Goal: Find specific page/section: Find specific page/section

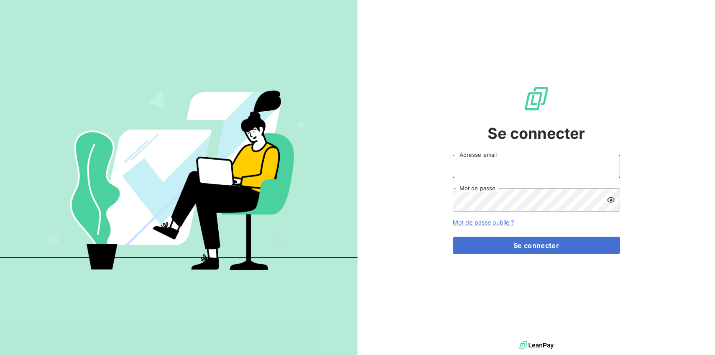
click at [485, 166] on input "Adresse email" at bounding box center [536, 166] width 167 height 23
type input "[PERSON_NAME][EMAIL_ADDRESS][DOMAIN_NAME]"
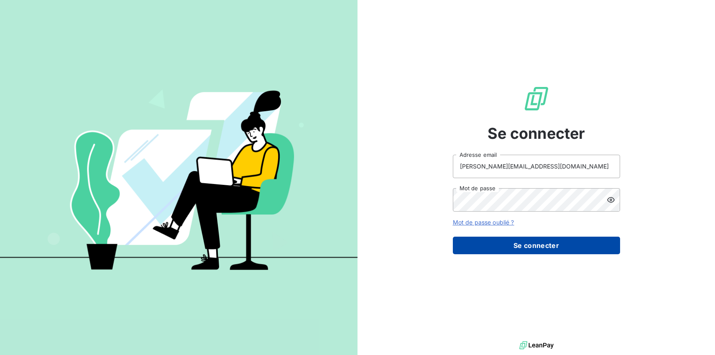
click at [530, 245] on button "Se connecter" at bounding box center [536, 246] width 167 height 18
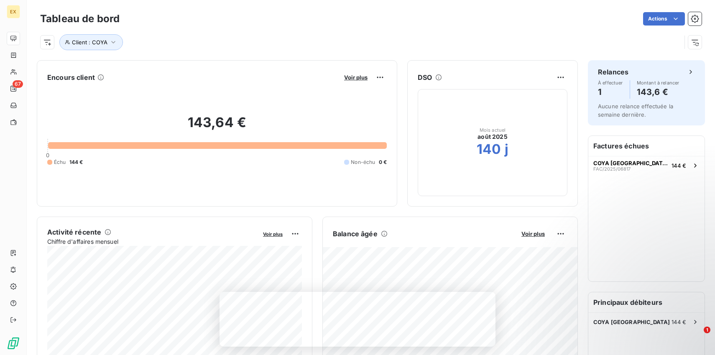
click at [556, 23] on div "Actions" at bounding box center [416, 18] width 572 height 13
click at [99, 43] on span "Client : COYA" at bounding box center [90, 42] width 36 height 7
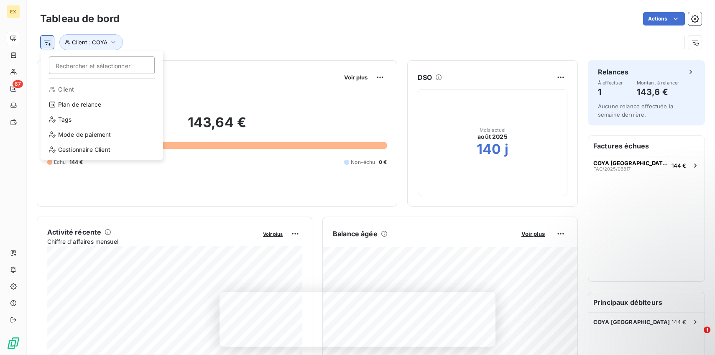
click at [47, 41] on html "EX 67 Tableau de bord Actions Rechercher et sélectionner Client Plan de relance…" at bounding box center [357, 177] width 715 height 355
click at [157, 38] on html "EX 67 Tableau de bord Actions Rechercher et sélectionner Client Plan de relance…" at bounding box center [357, 177] width 715 height 355
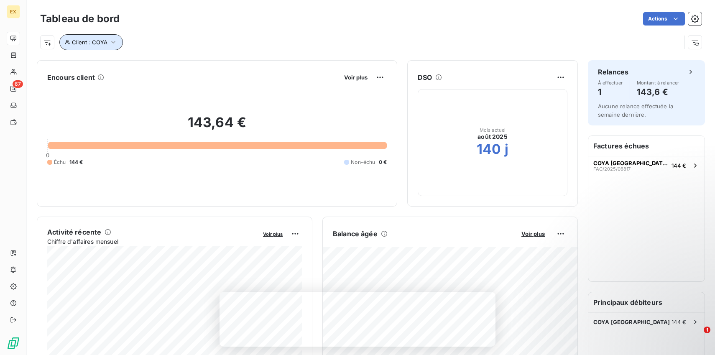
click at [87, 43] on span "Client : COYA" at bounding box center [90, 42] width 36 height 7
click at [232, 66] on input "COYA" at bounding box center [241, 64] width 103 height 18
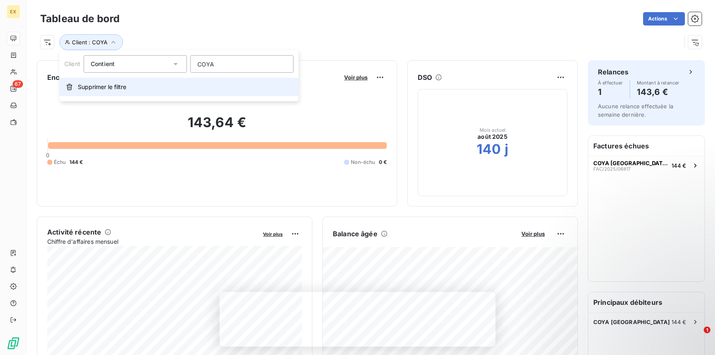
click at [124, 90] on span "Supprimer le filtre" at bounding box center [102, 87] width 49 height 8
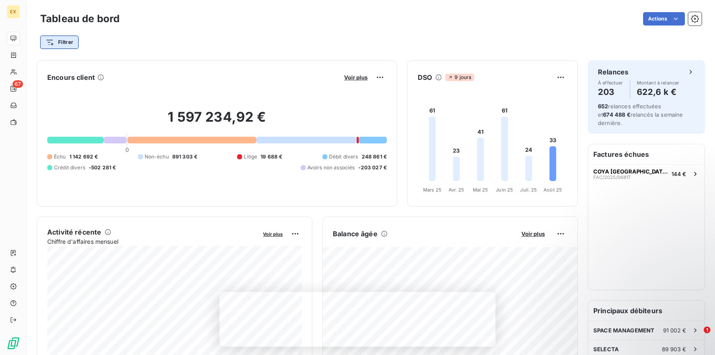
click at [72, 44] on html "EX 67 Tableau de bord Actions Filtrer Encours client Voir plus 1 597 234,92 € 0…" at bounding box center [357, 177] width 715 height 355
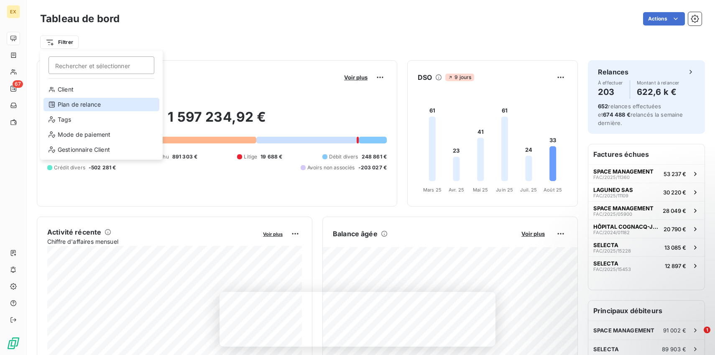
click at [74, 108] on div "Plan de relance" at bounding box center [101, 104] width 116 height 13
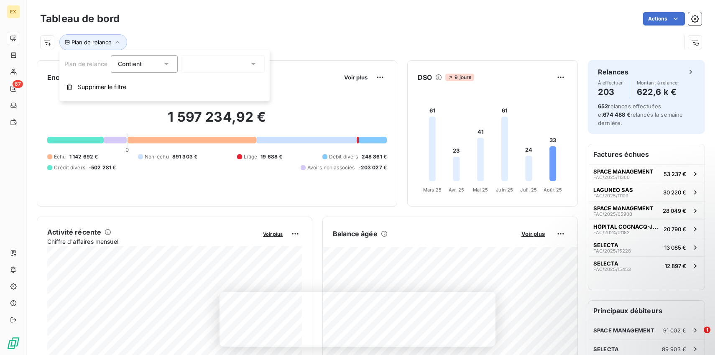
click at [164, 68] on div "Contient" at bounding box center [144, 64] width 67 height 18
click at [196, 68] on div at bounding box center [223, 64] width 84 height 18
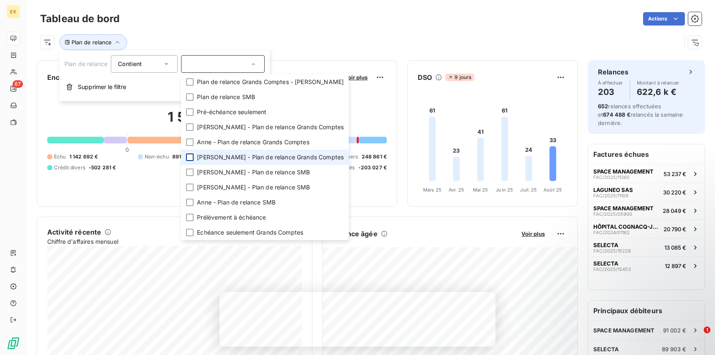
click at [190, 159] on div at bounding box center [190, 157] width 8 height 8
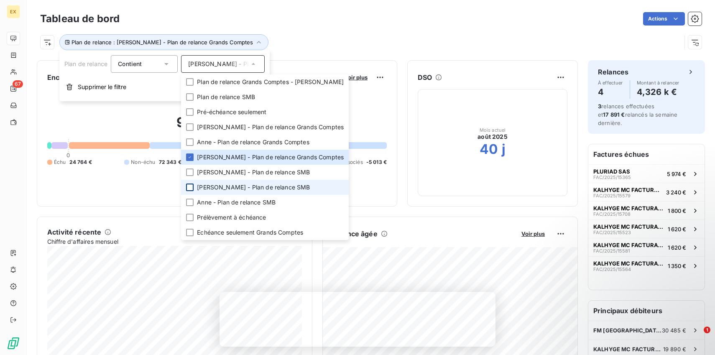
click at [192, 188] on div at bounding box center [190, 188] width 8 height 8
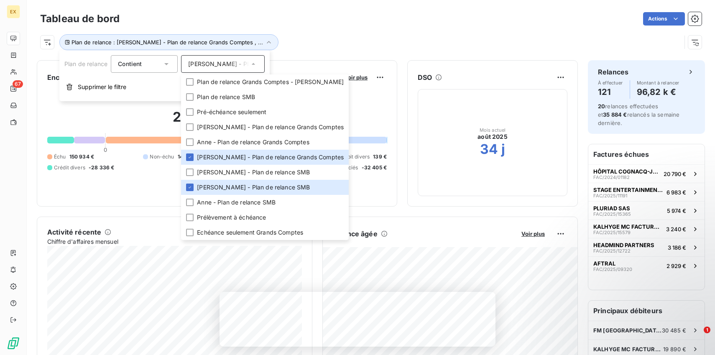
click at [357, 41] on div "Plan de relance : [PERSON_NAME] - Plan de relance Grands Comptes , ..." at bounding box center [360, 42] width 641 height 16
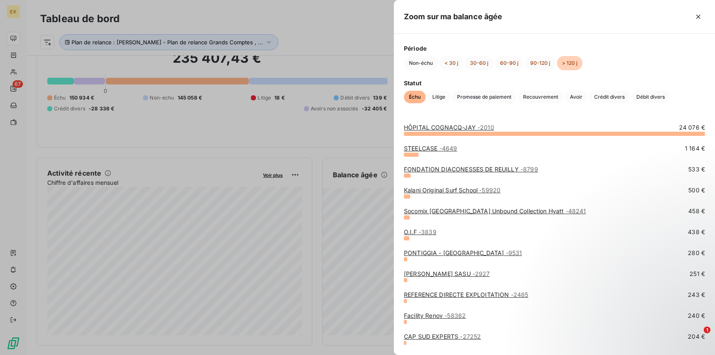
scroll to position [144, 0]
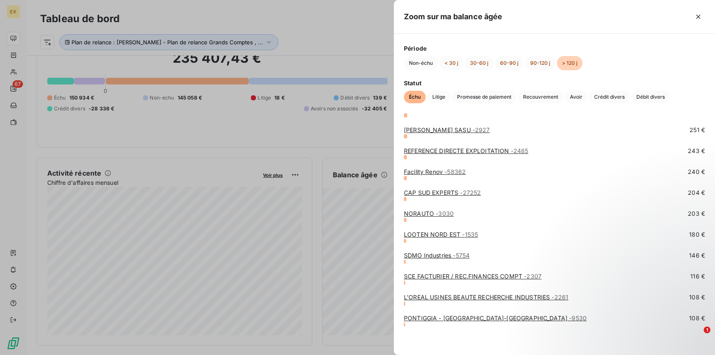
click at [388, 46] on div at bounding box center [357, 177] width 715 height 355
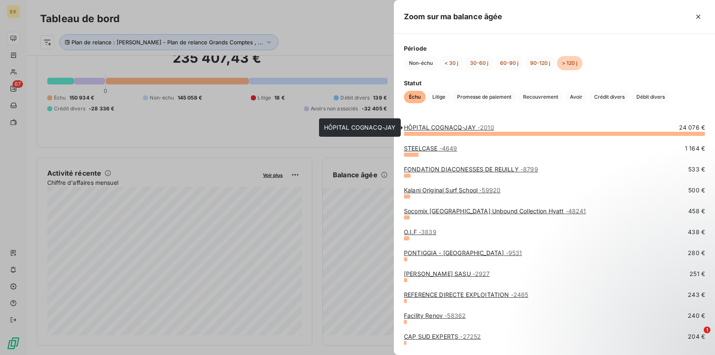
click at [488, 128] on span "- 2010" at bounding box center [486, 127] width 17 height 7
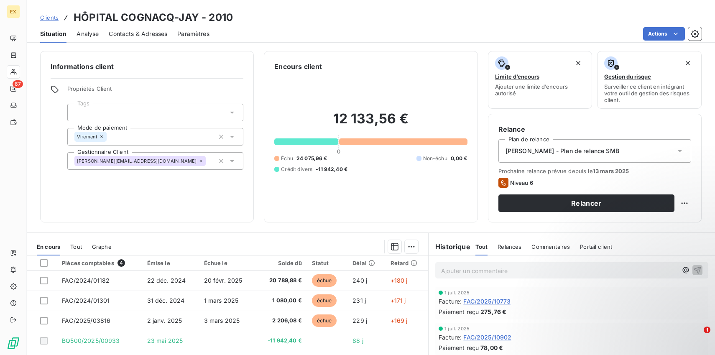
click at [54, 17] on span "Clients" at bounding box center [49, 17] width 18 height 7
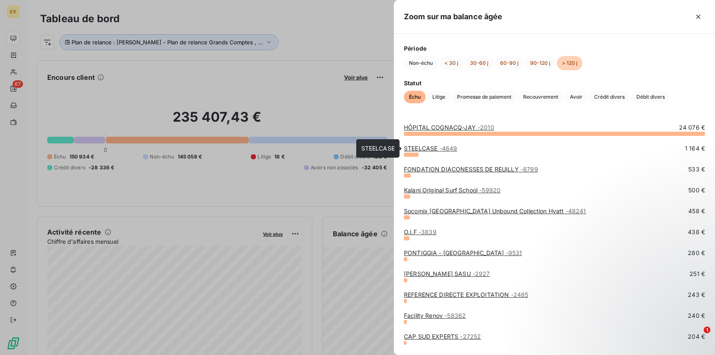
click at [430, 148] on link "STEELCASE - 4649" at bounding box center [430, 148] width 53 height 7
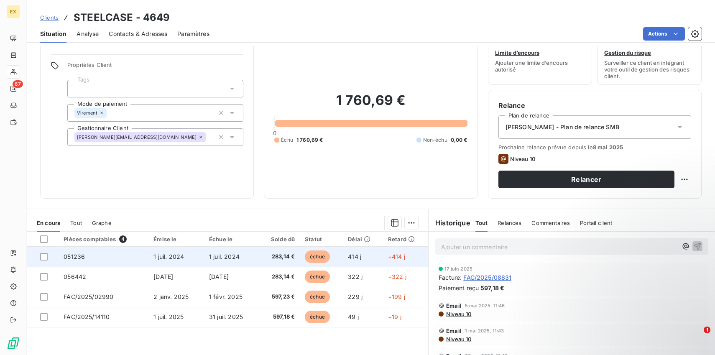
scroll to position [37, 0]
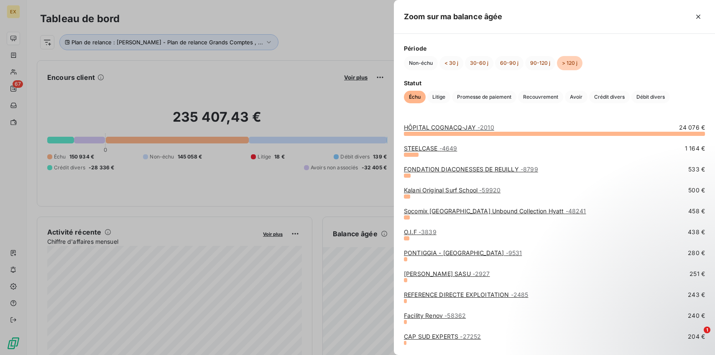
click at [446, 169] on link "FONDATION DIACONESSES DE REUILLY - 8799" at bounding box center [471, 169] width 134 height 7
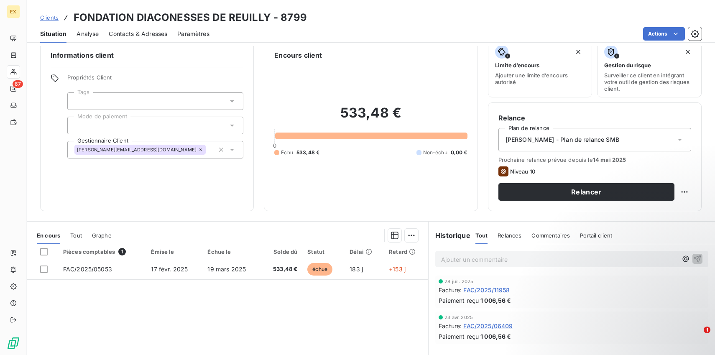
scroll to position [87, 0]
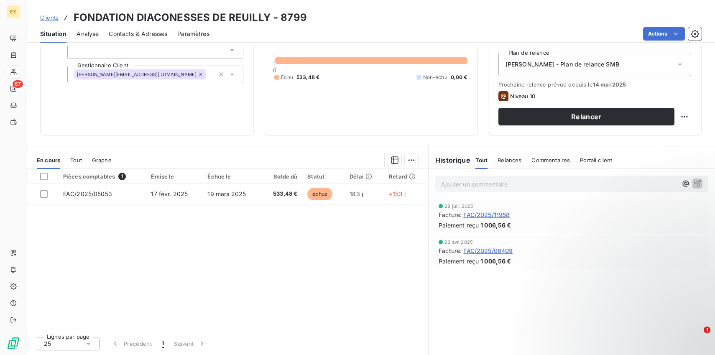
click at [562, 17] on div "Clients FONDATION DIACONESSES DE REUILLY - 8799" at bounding box center [371, 17] width 688 height 15
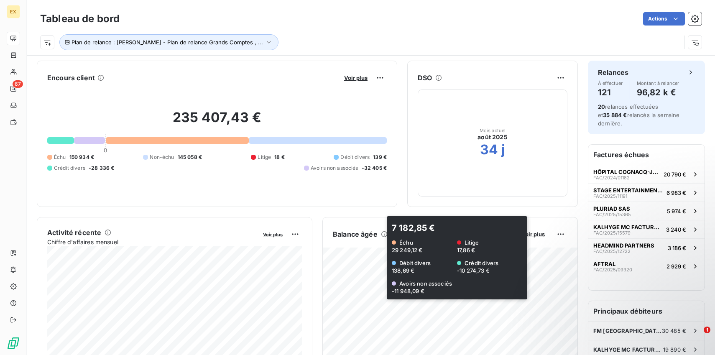
scroll to position [74, 0]
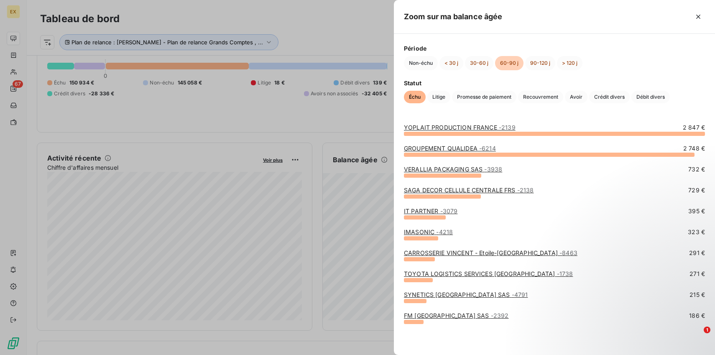
click at [433, 214] on link "IT PARTNER - 3079" at bounding box center [431, 210] width 54 height 7
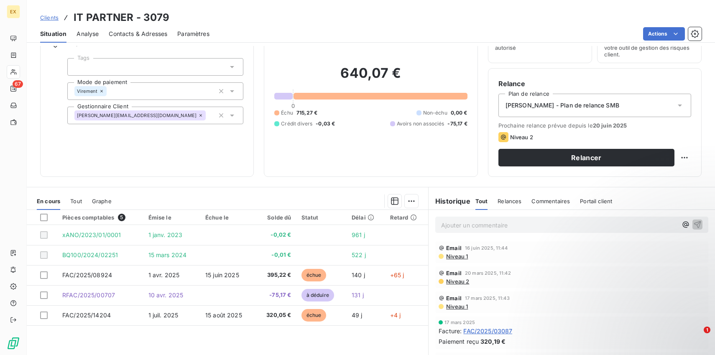
scroll to position [87, 0]
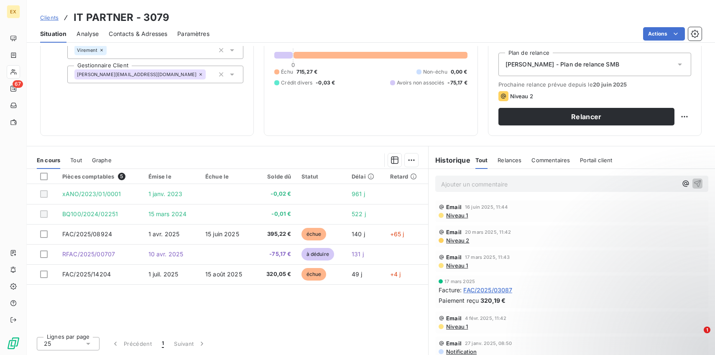
click at [355, 143] on div "Informations client Propriétés Client Tags Mode de paiement Virement Gestionnai…" at bounding box center [371, 200] width 688 height 309
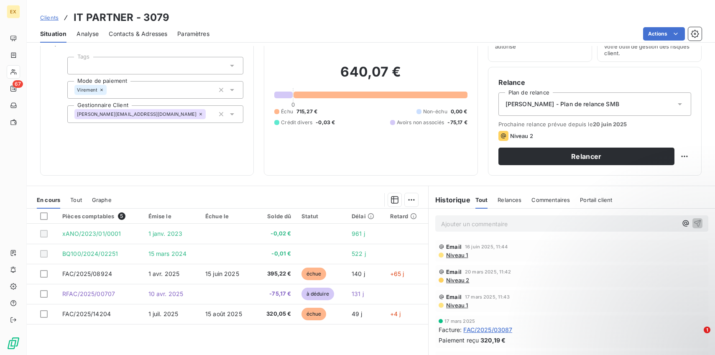
scroll to position [0, 0]
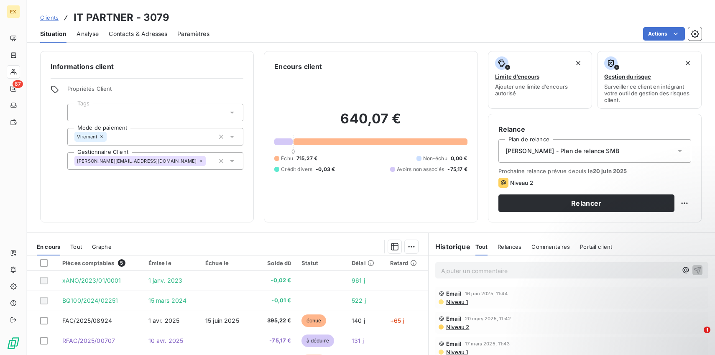
click at [343, 143] on div at bounding box center [381, 141] width 174 height 7
click at [334, 142] on div at bounding box center [381, 141] width 174 height 7
click at [347, 139] on div at bounding box center [381, 141] width 174 height 7
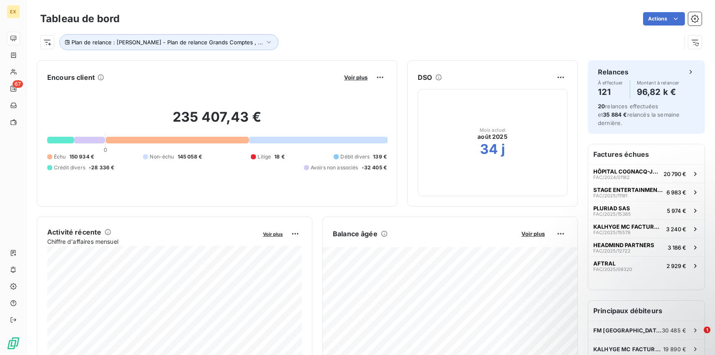
click at [192, 143] on div at bounding box center [177, 140] width 143 height 7
click at [176, 142] on div at bounding box center [177, 140] width 143 height 7
click at [176, 141] on div at bounding box center [177, 140] width 143 height 7
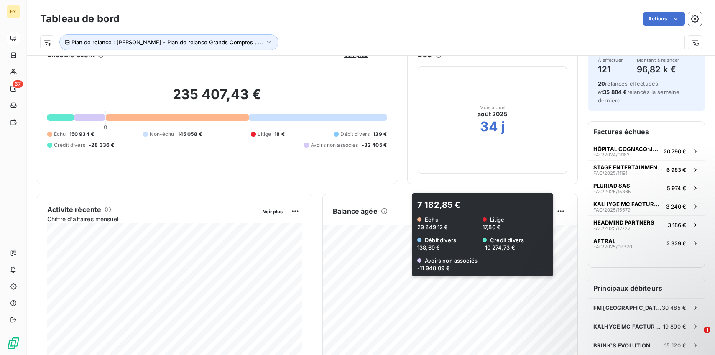
scroll to position [25, 0]
